Goal: Find specific page/section: Find specific page/section

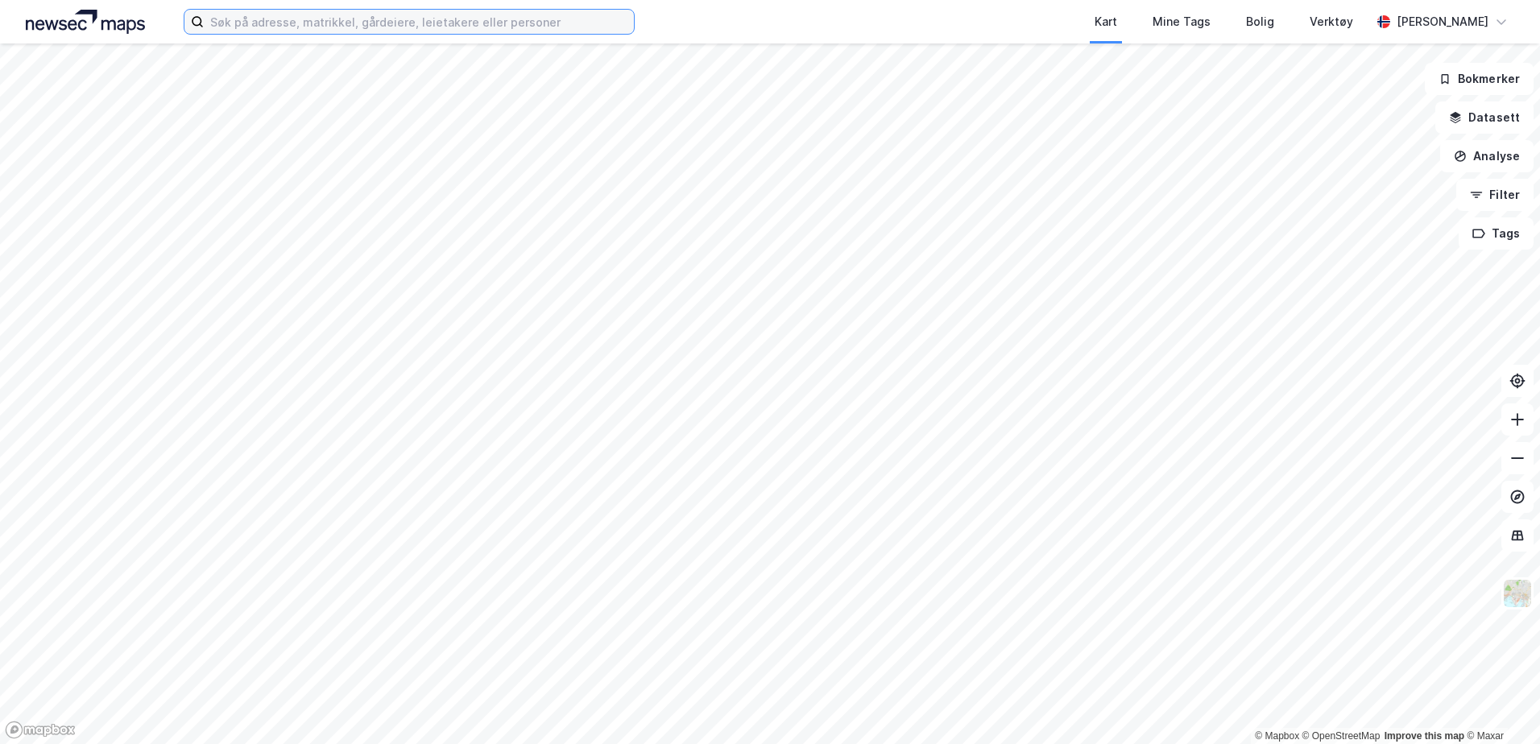
click at [343, 23] on input at bounding box center [419, 22] width 430 height 24
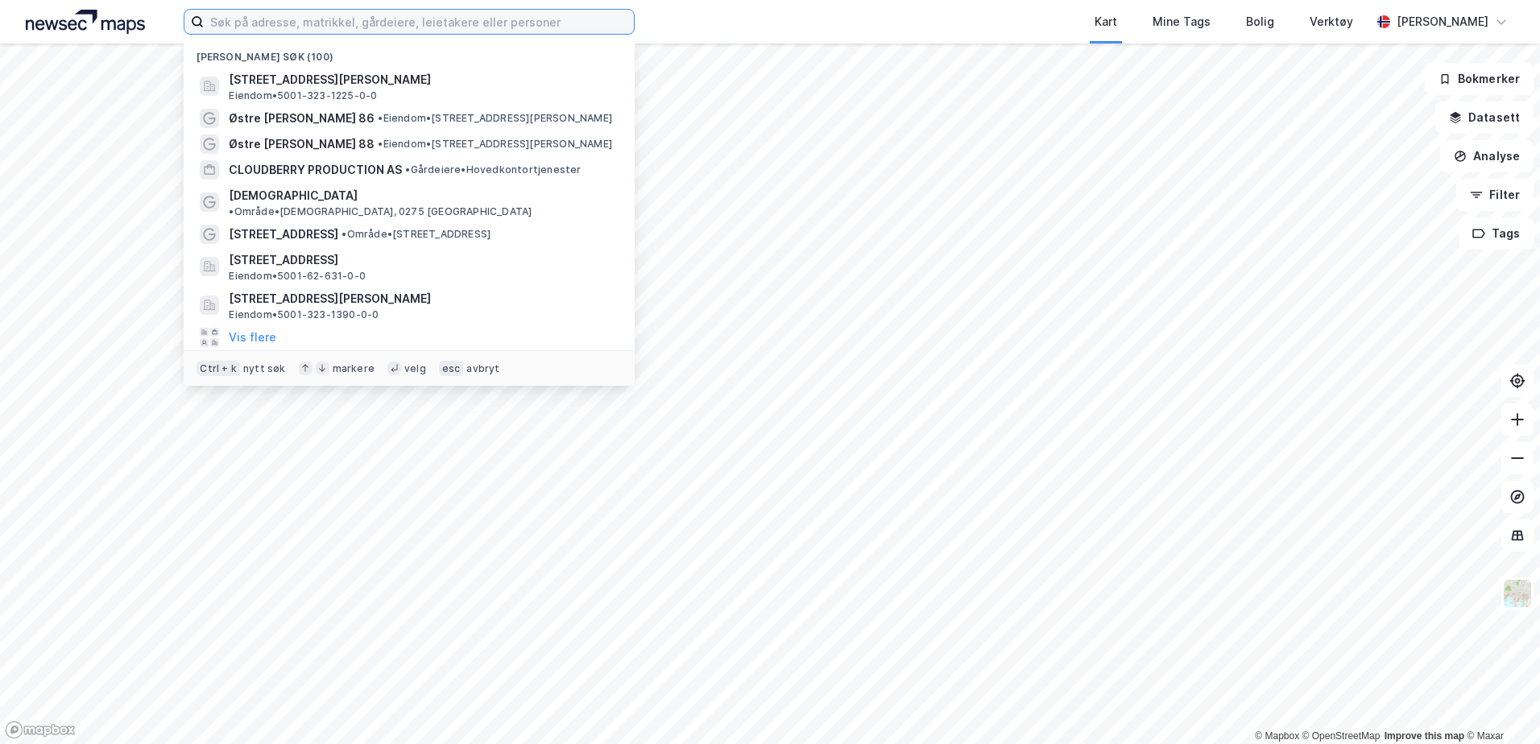
paste input "Altera Infrastructure Production AS"
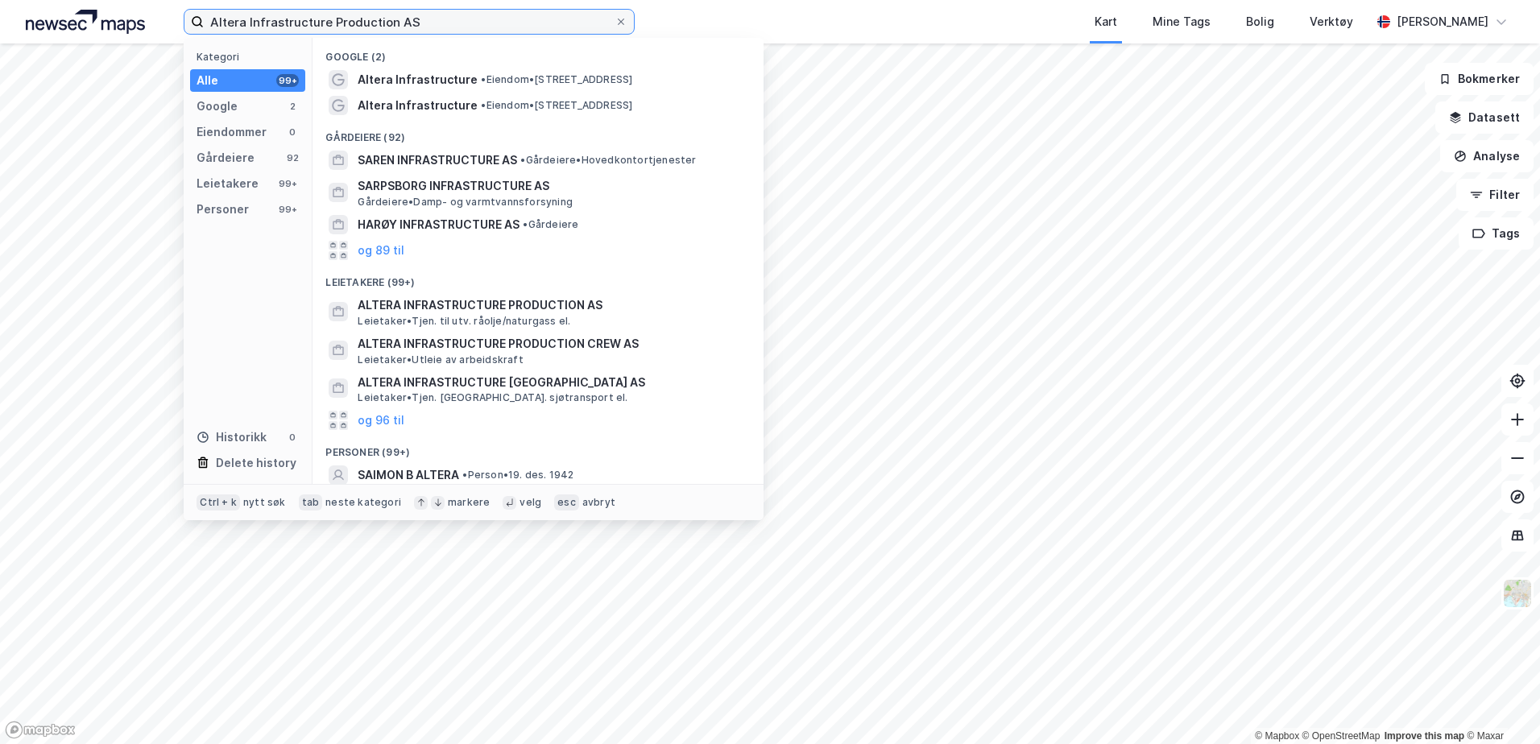
click at [503, 25] on input "Altera Infrastructure Production AS" at bounding box center [409, 22] width 411 height 24
paste input "939545832"
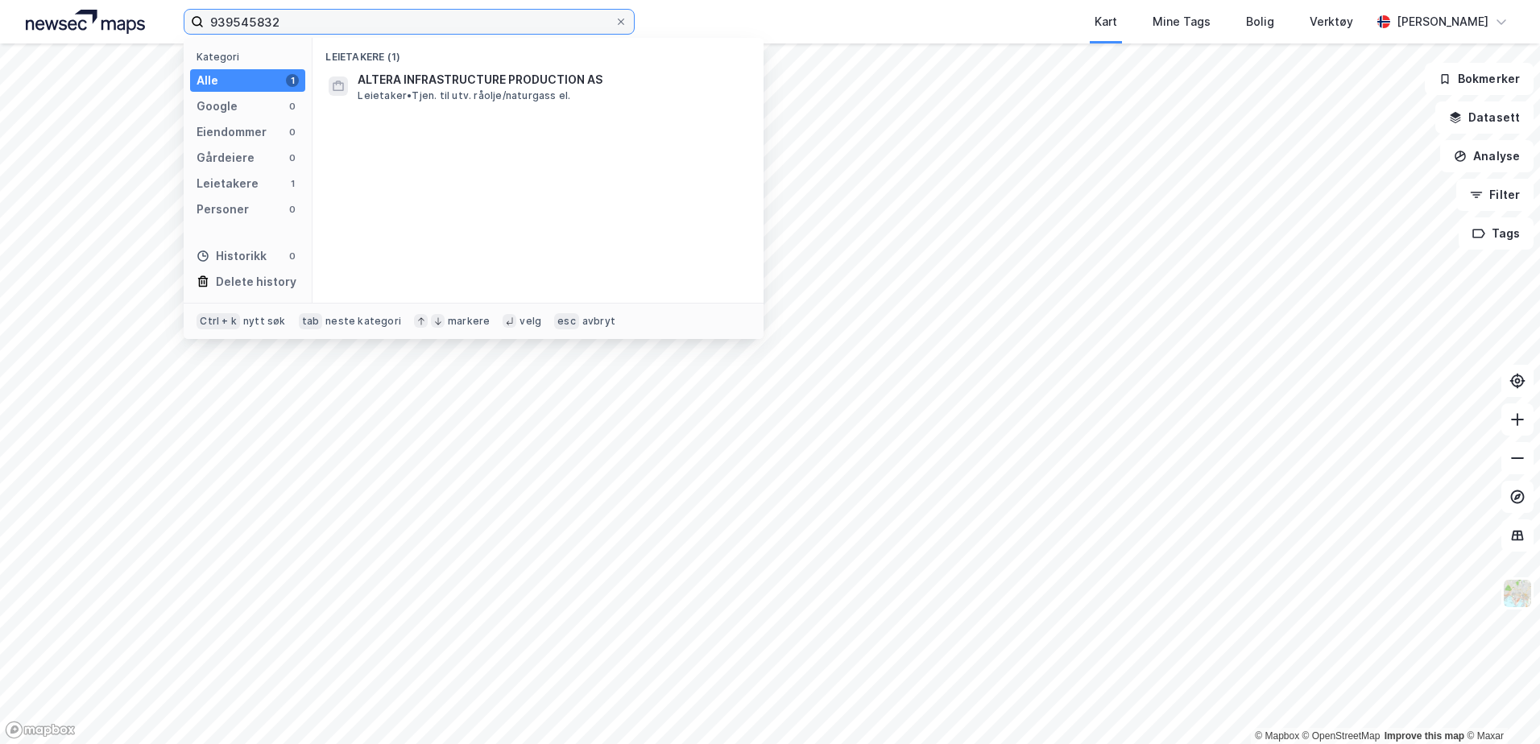
click at [473, 27] on input "939545832" at bounding box center [409, 22] width 411 height 24
paste input "Altera Infrastructure Production Crew AS"
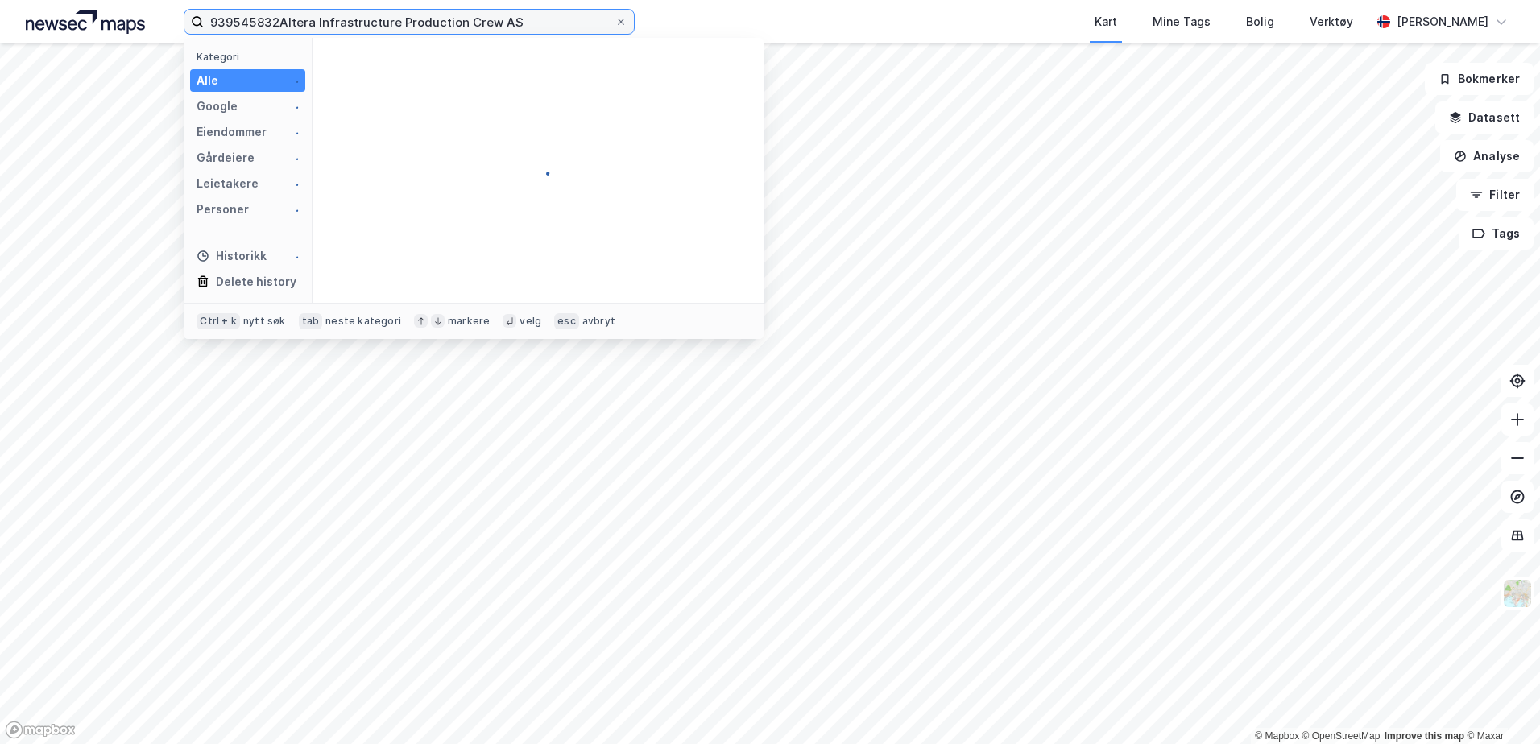
type input "939545832Altera Infrastructure Production Crew AS"
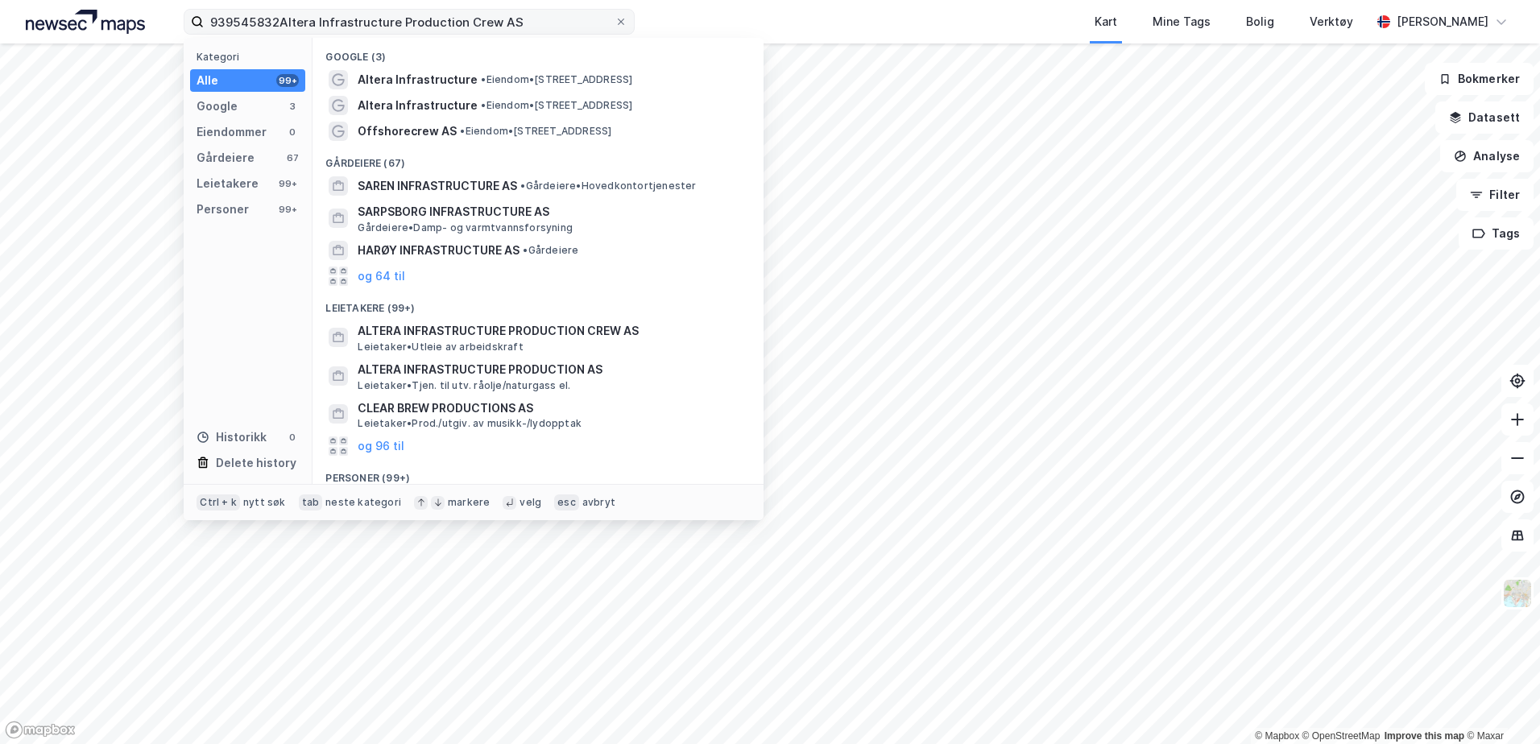
drag, startPoint x: 627, startPoint y: 26, endPoint x: 545, endPoint y: 22, distance: 82.2
click at [625, 25] on span at bounding box center [620, 21] width 13 height 13
click at [614, 25] on input "939545832Altera Infrastructure Production Crew AS" at bounding box center [409, 22] width 411 height 24
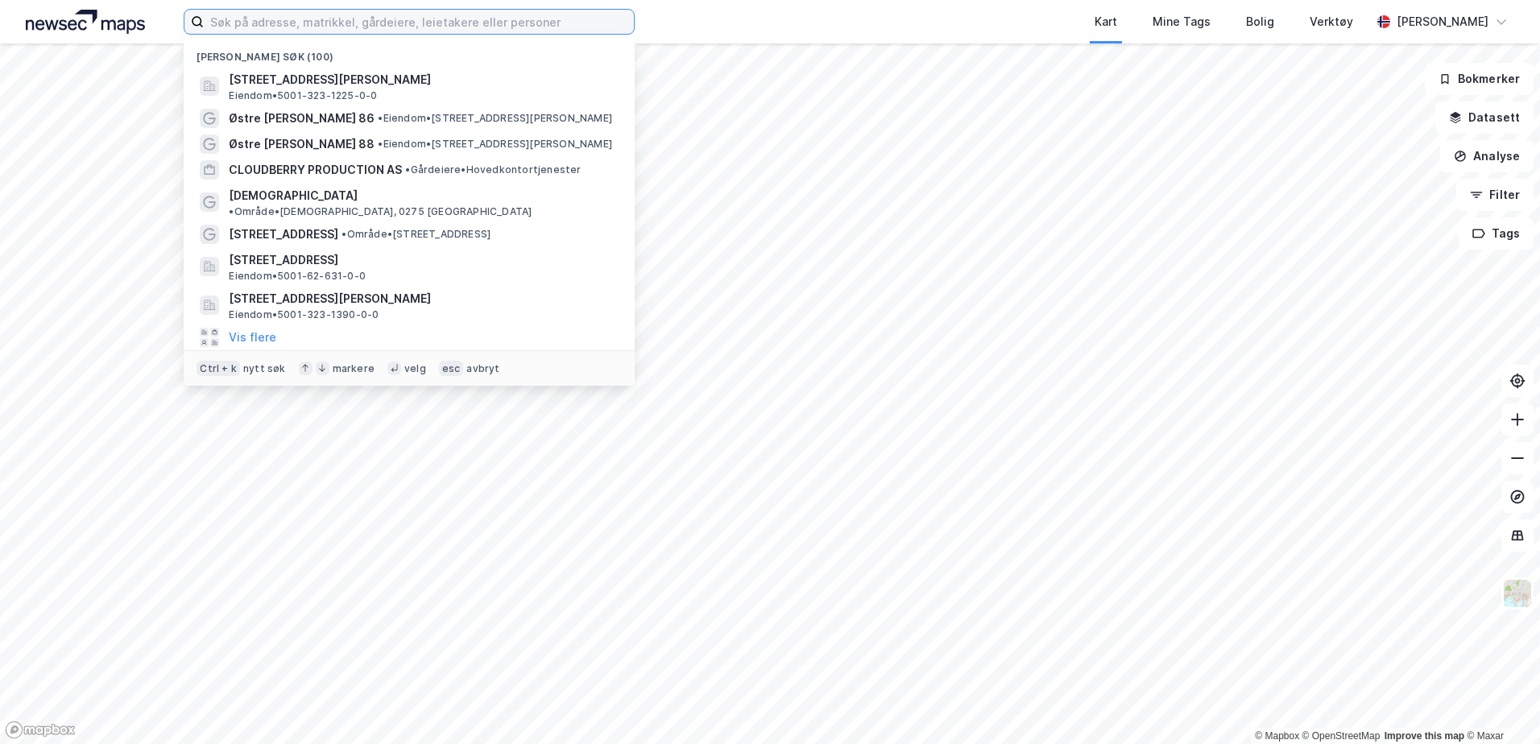
click at [515, 20] on input at bounding box center [419, 22] width 430 height 24
paste input "Altera Infrastructure Production Crew AS"
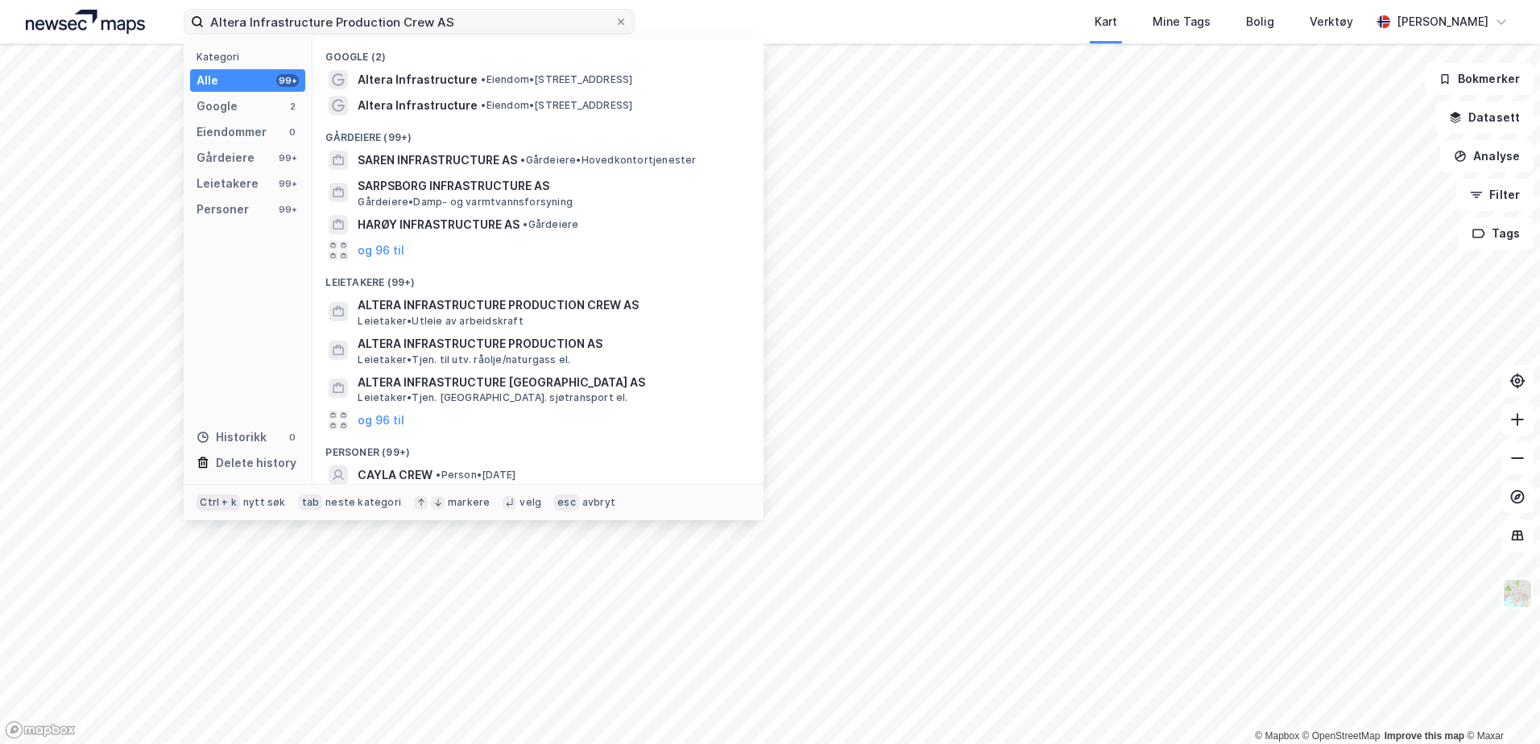
click at [489, 34] on label "Altera Infrastructure Production Crew AS" at bounding box center [409, 22] width 451 height 26
click at [489, 34] on input "Altera Infrastructure Production Crew AS" at bounding box center [409, 22] width 411 height 24
paste input "996235149"
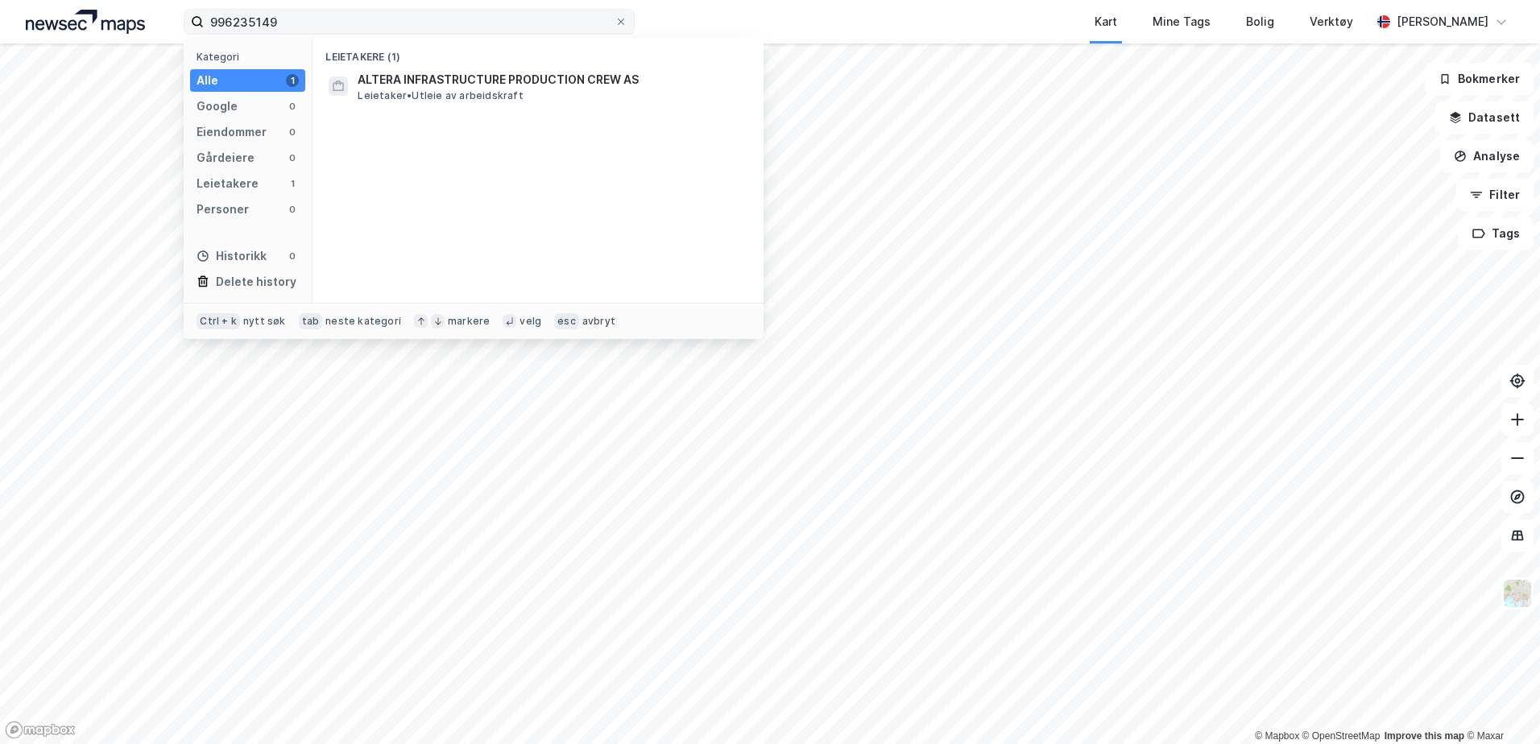
click at [528, 34] on label "996235149" at bounding box center [409, 22] width 451 height 26
click at [528, 34] on input "996235149" at bounding box center [409, 22] width 411 height 24
paste input "Altera Infrastructure Siri AS"
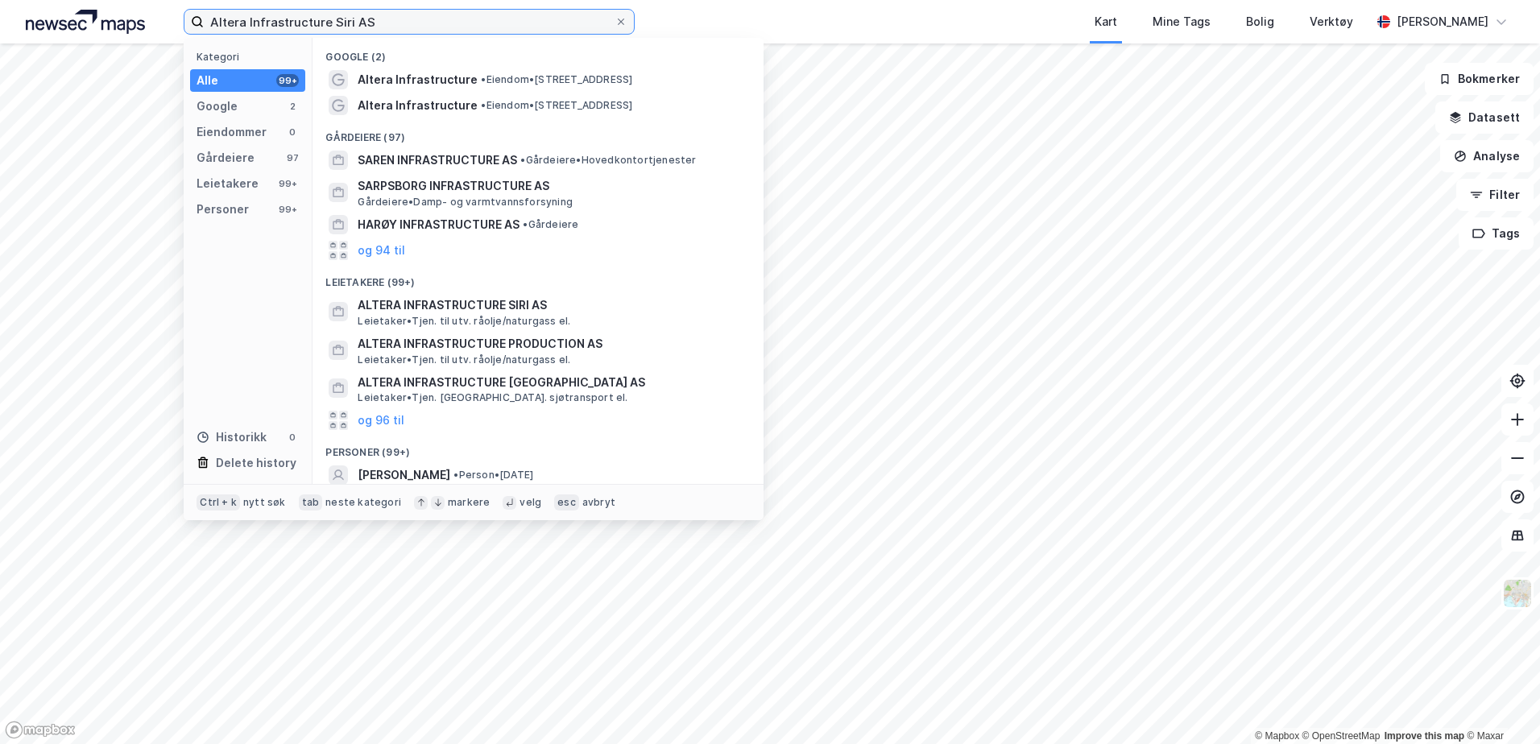
click at [436, 23] on input "Altera Infrastructure Siri AS" at bounding box center [409, 22] width 411 height 24
paste input "990485674"
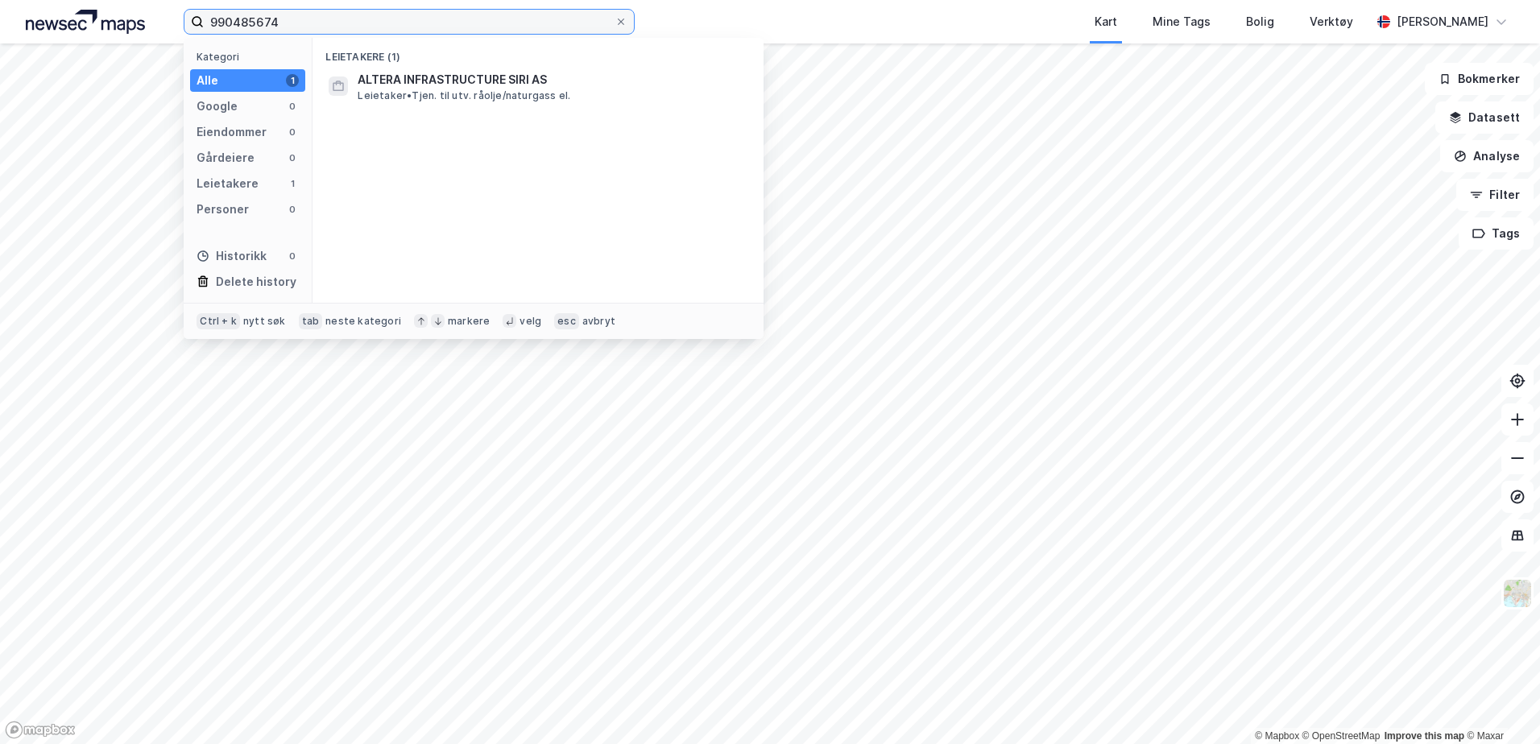
click at [437, 24] on input "990485674" at bounding box center [409, 22] width 411 height 24
paste input "Altera Infrastructure Voyageur AS"
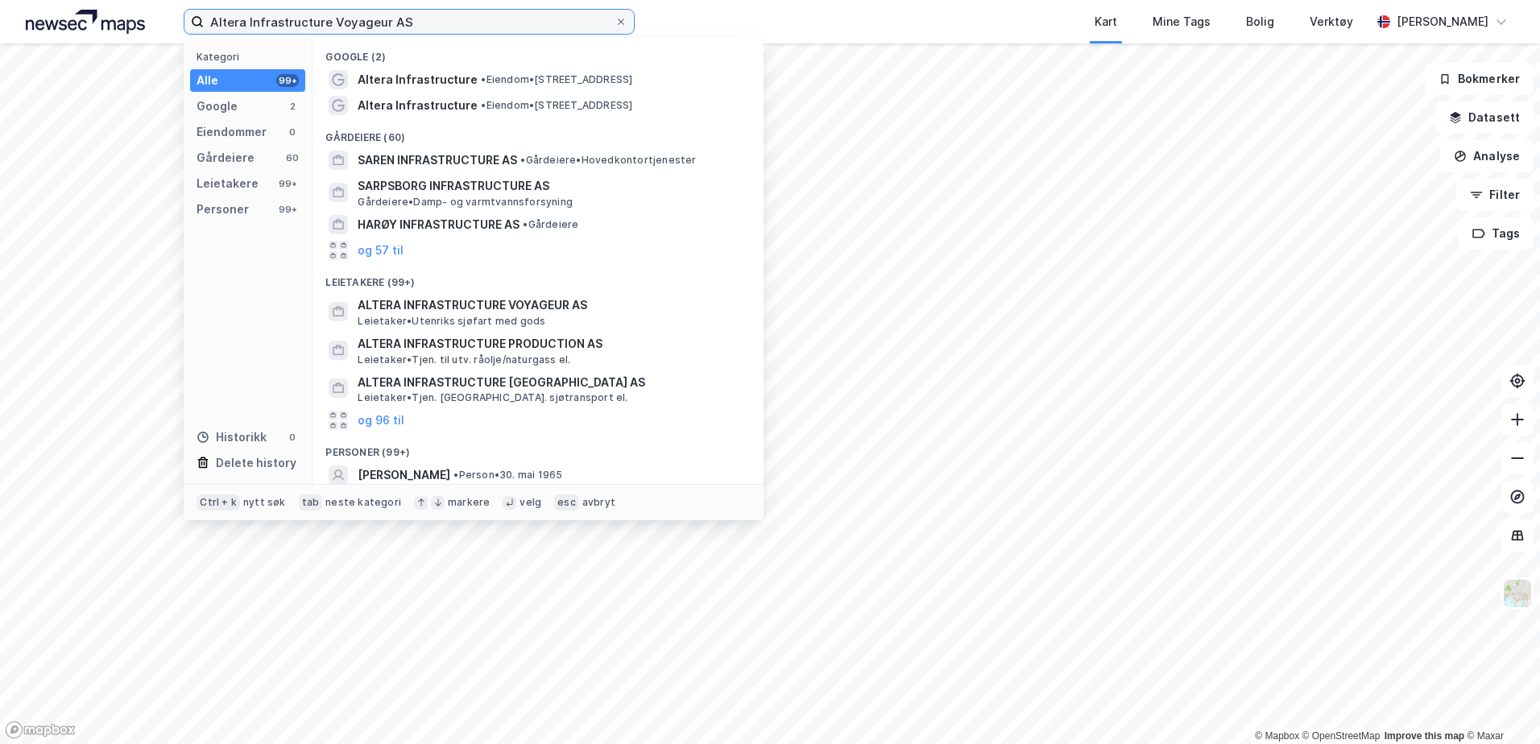
click at [484, 24] on input "Altera Infrastructure Voyageur AS" at bounding box center [409, 22] width 411 height 24
paste input "990479518"
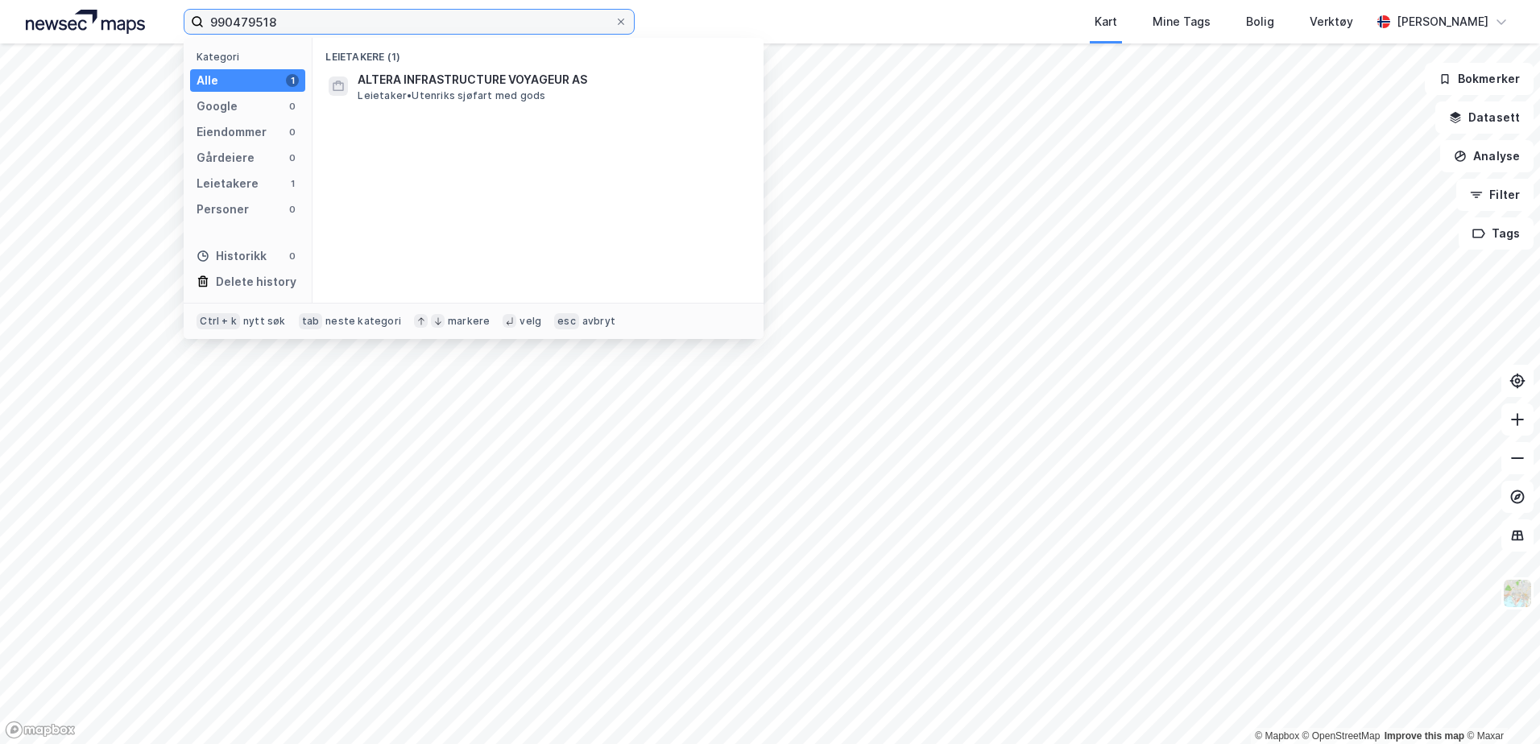
click at [488, 20] on input "990479518" at bounding box center [409, 22] width 411 height 24
paste input "[PERSON_NAME] AS"
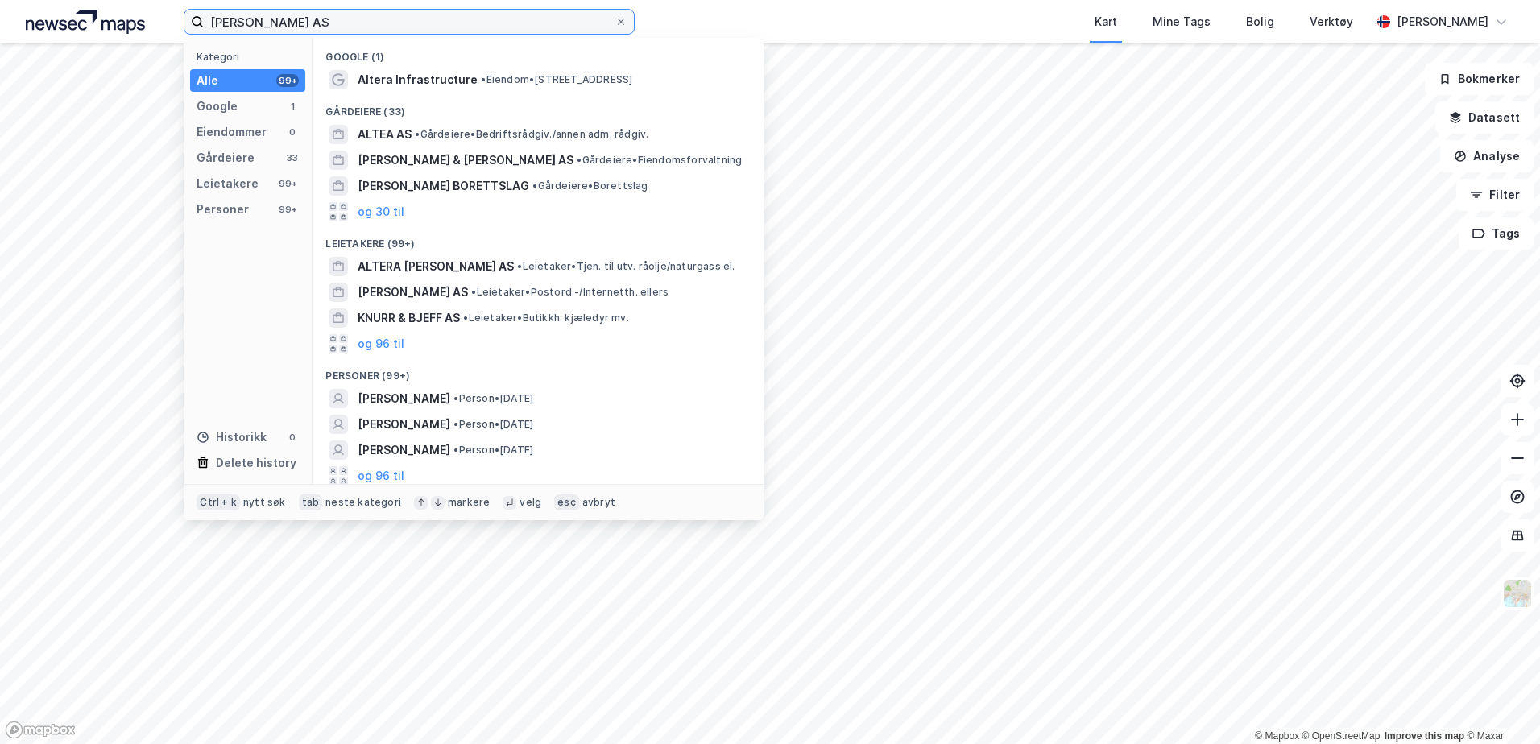
click at [384, 22] on input "[PERSON_NAME] AS" at bounding box center [409, 22] width 411 height 24
paste input "996508234"
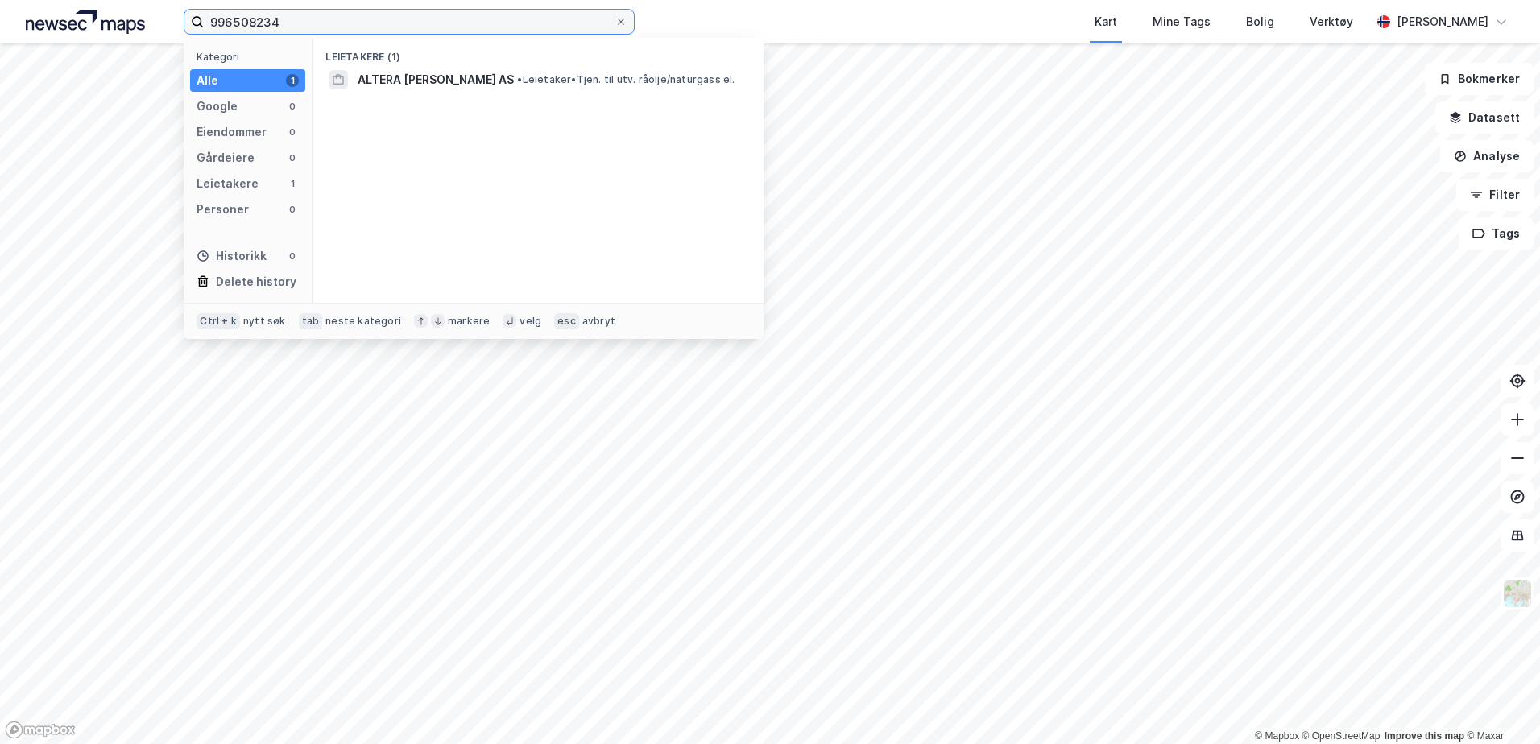
click at [414, 27] on input "996508234" at bounding box center [409, 22] width 411 height 24
paste input "Petrojarl I Production AS"
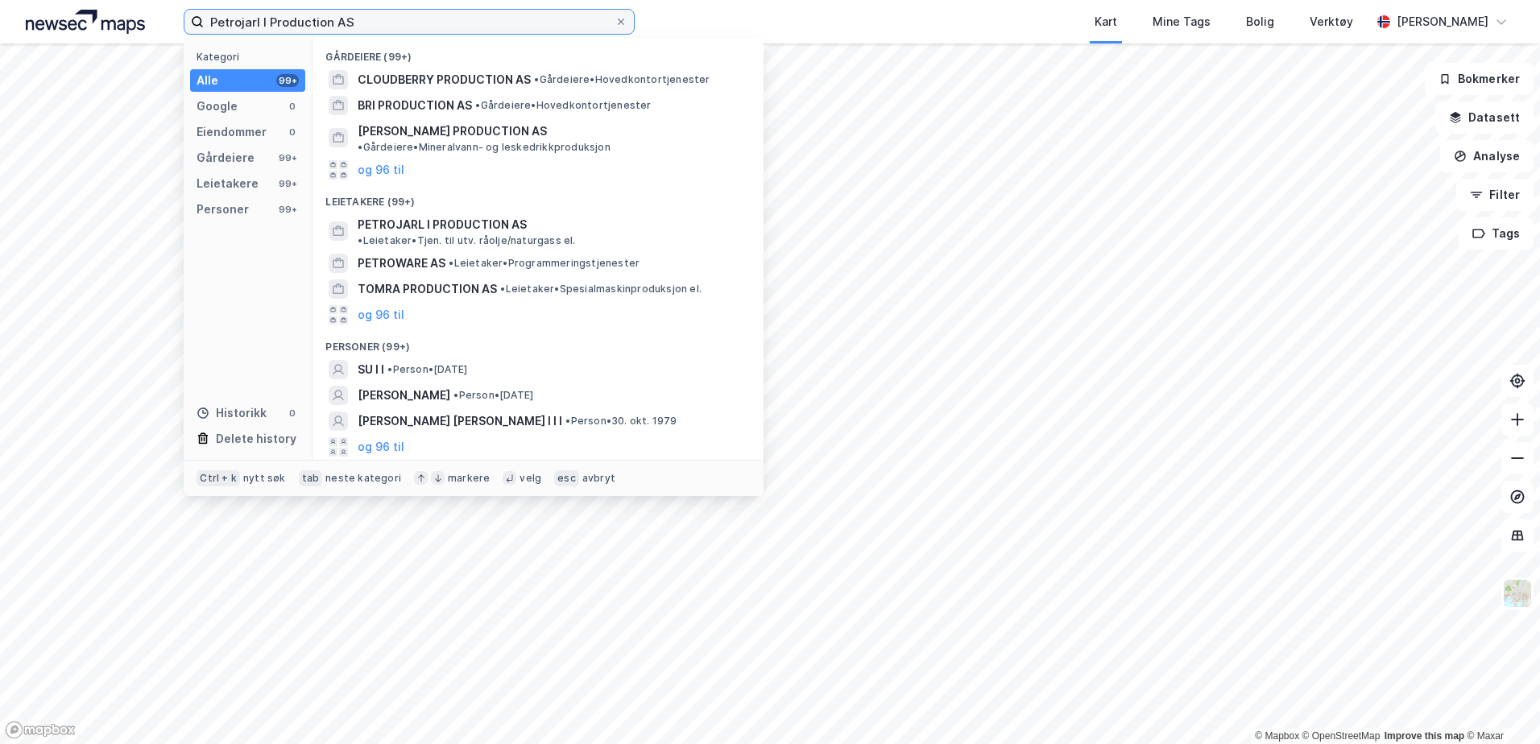
click at [536, 31] on input "Petrojarl I Production AS" at bounding box center [409, 22] width 411 height 24
paste input "997788885"
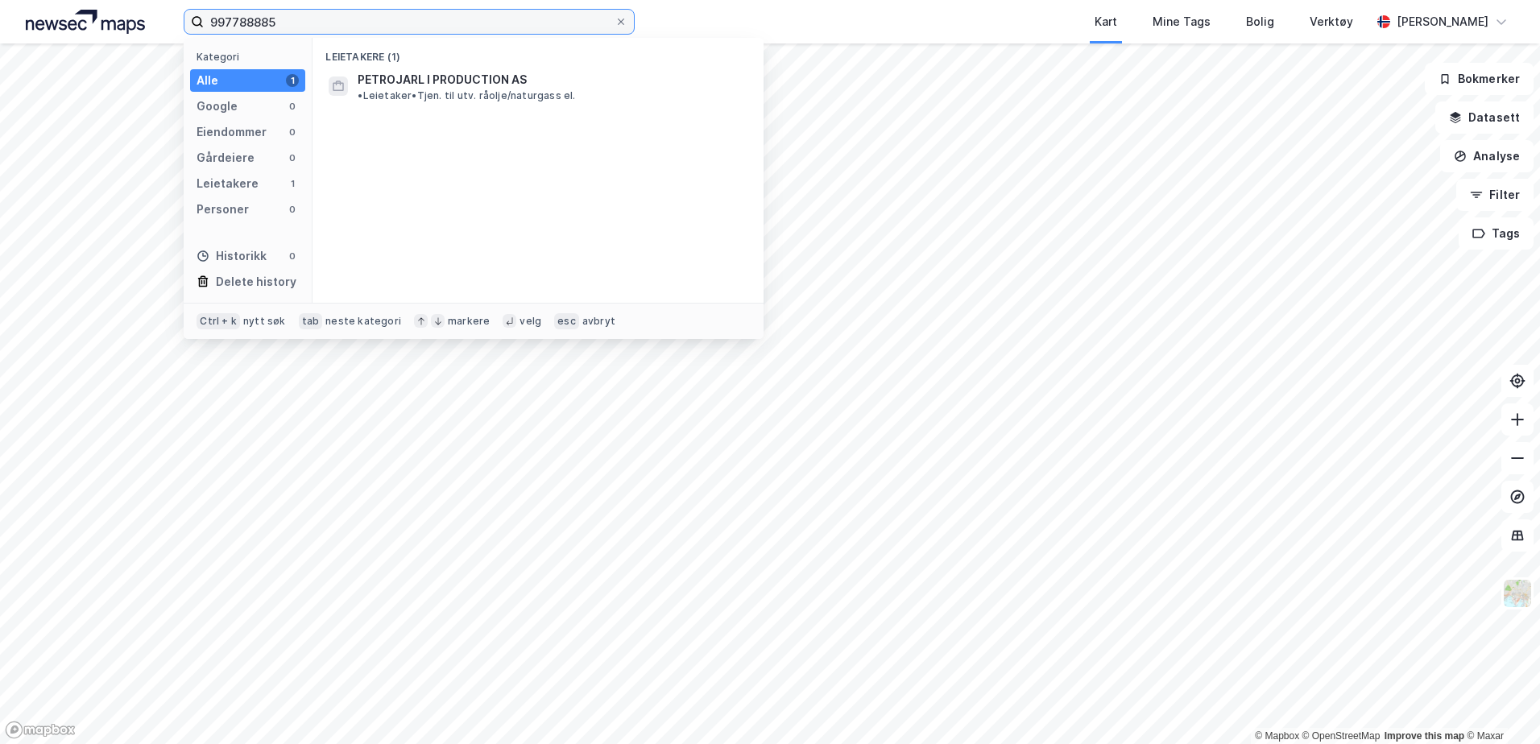
click at [562, 26] on input "997788885" at bounding box center [409, 22] width 411 height 24
paste input "Piranema Production AS"
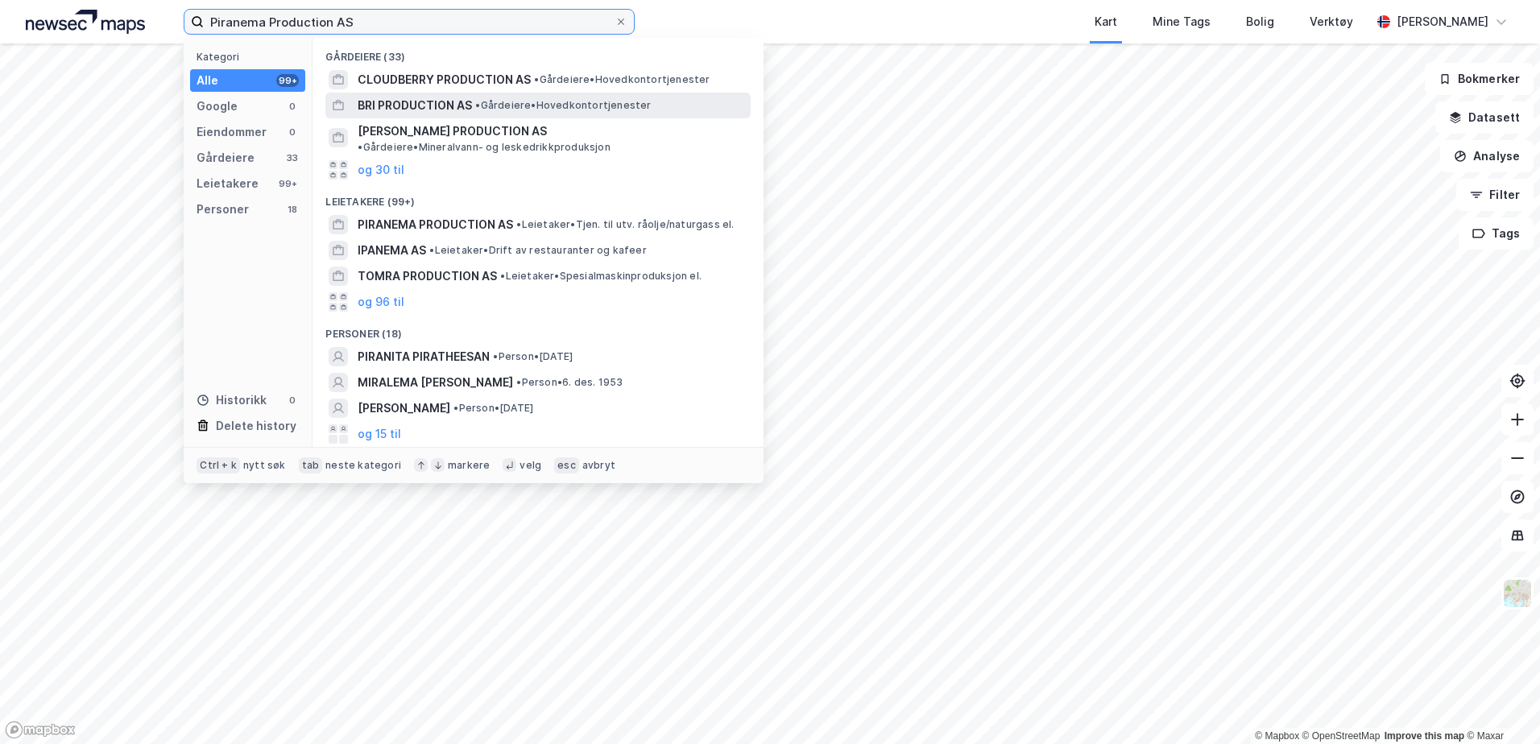
type input "Piranema Production AS"
click at [625, 23] on icon at bounding box center [621, 22] width 10 height 10
click at [614, 23] on input "Piranema Production AS" at bounding box center [409, 22] width 411 height 24
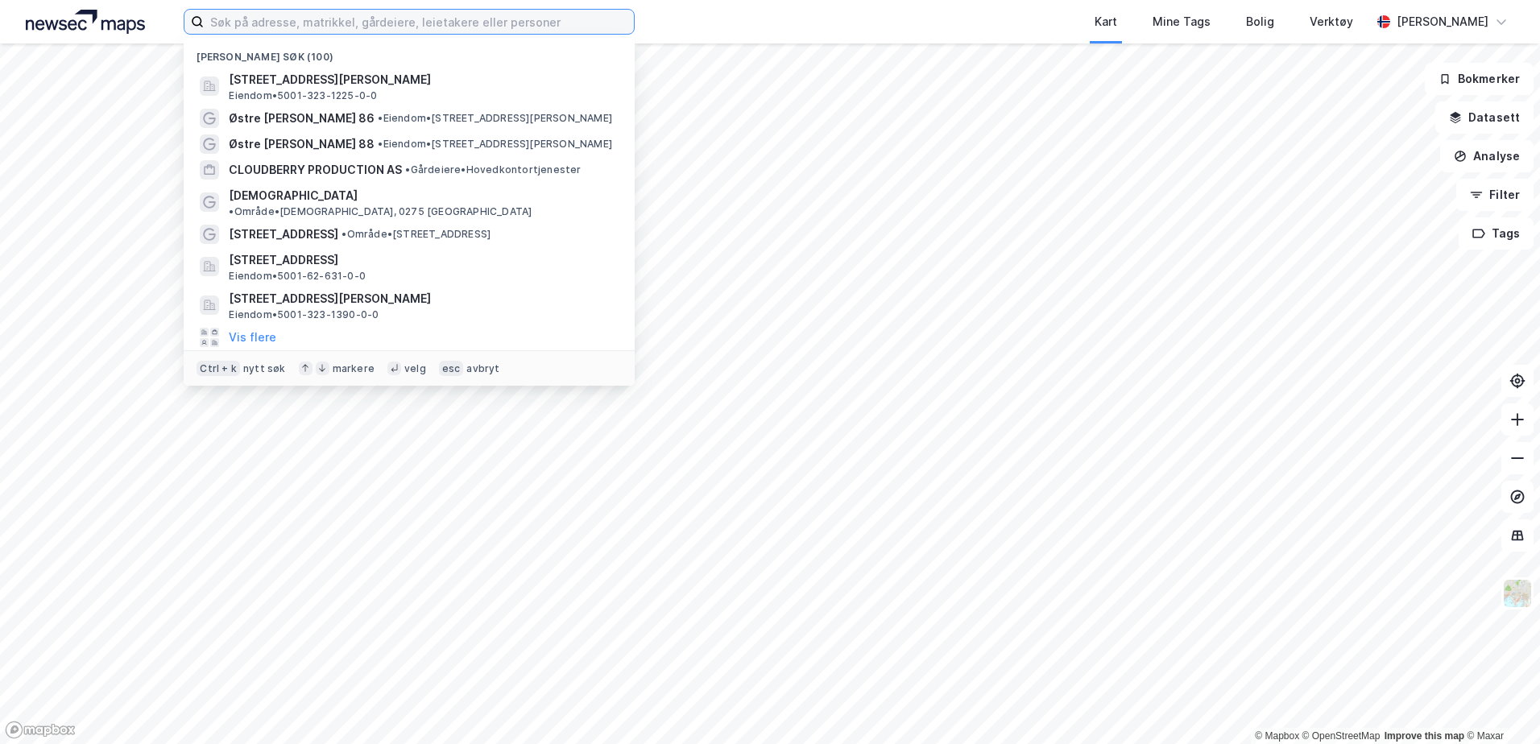
click at [567, 21] on input at bounding box center [419, 22] width 430 height 24
paste input "985973245"
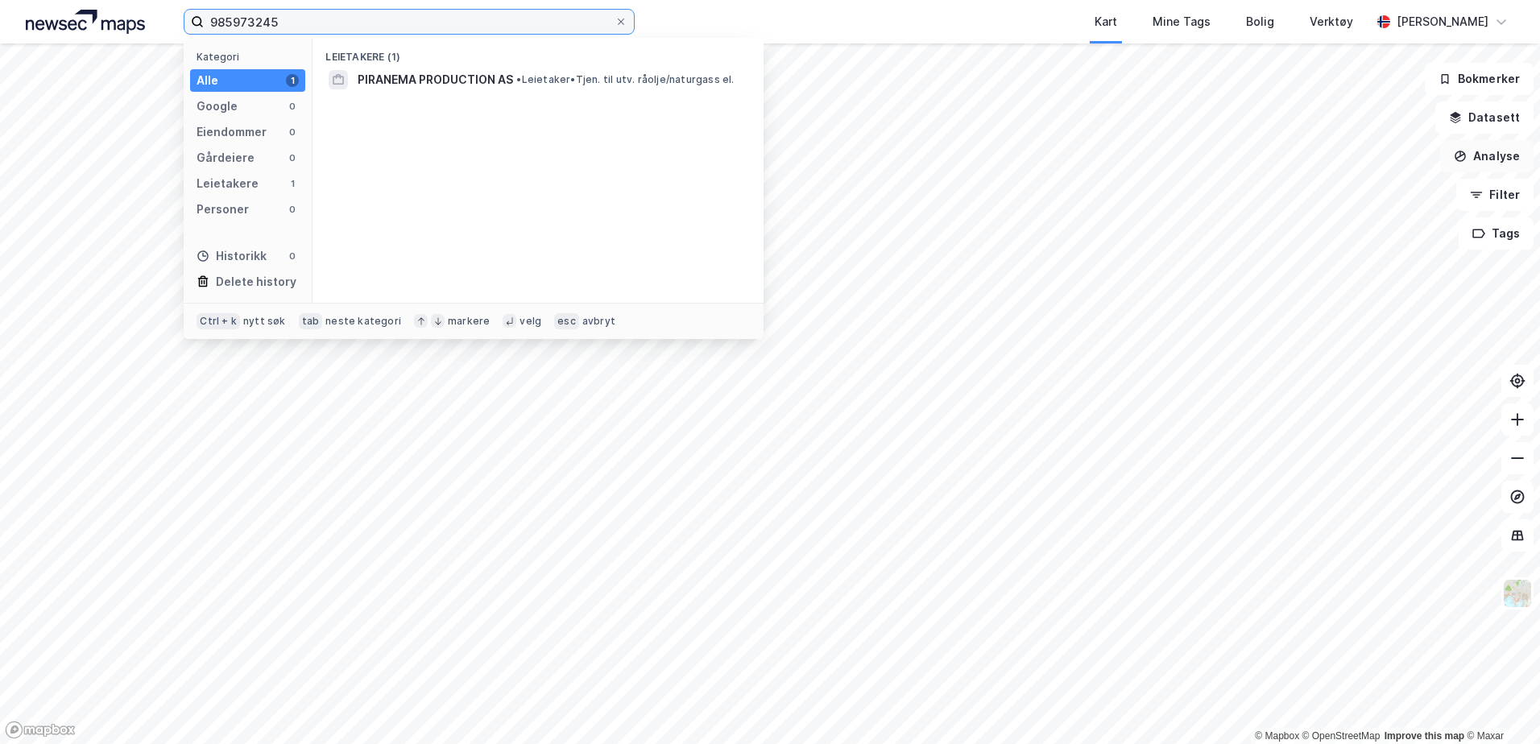
type input "985973245"
